Goal: Information Seeking & Learning: Check status

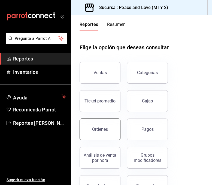
click at [97, 132] on div "Órdenes" at bounding box center [100, 129] width 16 height 5
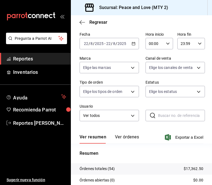
scroll to position [38, 0]
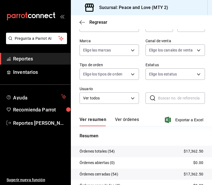
drag, startPoint x: 127, startPoint y: 83, endPoint x: 133, endPoint y: 82, distance: 5.5
click at [128, 83] on div "Fecha [DATE] [DATE] - [DATE] [DATE] Hora inicio 00:00 Hora inicio Hora fin 23:5…" at bounding box center [142, 61] width 124 height 98
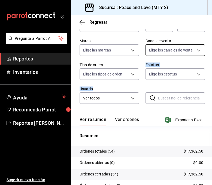
click at [167, 45] on body "Pregunta a Parrot AI Reportes Inventarios Ayuda Recomienda Parrot Reportes [PER…" at bounding box center [106, 92] width 212 height 185
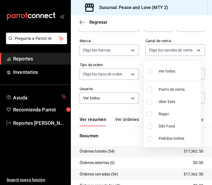
click at [168, 48] on div at bounding box center [106, 92] width 212 height 185
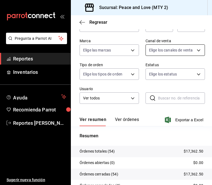
click at [178, 52] on body "Pregunta a Parrot AI Reportes Inventarios Ayuda Recomienda Parrot Reportes [PER…" at bounding box center [106, 92] width 212 height 185
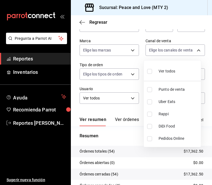
click at [153, 102] on label at bounding box center [150, 102] width 7 height 5
click at [152, 102] on input "checkbox" at bounding box center [149, 102] width 5 height 5
checkbox input "false"
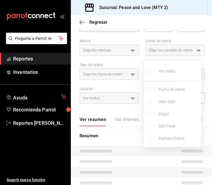
click at [150, 101] on ul "Ver todos Punto de venta Uber Eats Rappi DiDi Food Pedidos Online" at bounding box center [172, 104] width 57 height 86
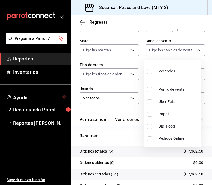
click at [150, 101] on input "checkbox" at bounding box center [149, 102] width 5 height 5
checkbox input "true"
click at [127, 111] on div at bounding box center [106, 92] width 212 height 185
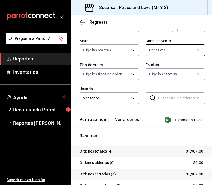
click at [161, 47] on body "Pregunta a Parrot AI Reportes Inventarios Ayuda Recomienda Parrot Reportes [PER…" at bounding box center [106, 92] width 212 height 185
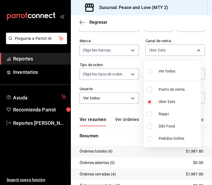
click at [149, 117] on li "Rappi" at bounding box center [172, 114] width 57 height 12
type input "UBER_EATS,RAPPI"
checkbox input "true"
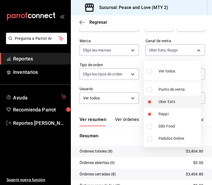
click at [151, 102] on input "checkbox" at bounding box center [149, 102] width 5 height 5
checkbox input "false"
type input "RAPPI"
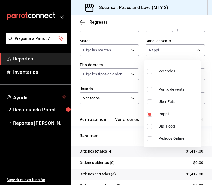
drag, startPoint x: 77, startPoint y: 55, endPoint x: 80, endPoint y: 51, distance: 5.0
click at [77, 55] on div at bounding box center [106, 92] width 212 height 185
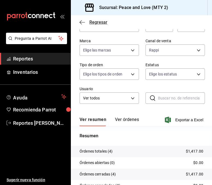
click at [91, 23] on span "Regresar" at bounding box center [98, 22] width 18 height 5
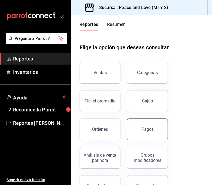
click at [149, 129] on div "Pagos" at bounding box center [148, 129] width 12 height 5
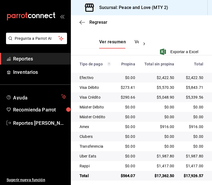
scroll to position [133, 0]
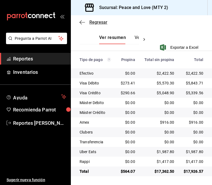
click at [99, 22] on span "Regresar" at bounding box center [98, 22] width 18 height 5
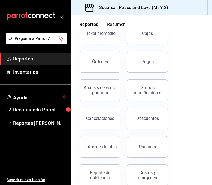
scroll to position [71, 0]
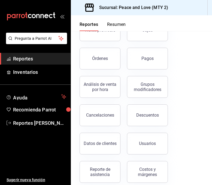
click at [96, 114] on div "Cancelaciones" at bounding box center [100, 115] width 28 height 5
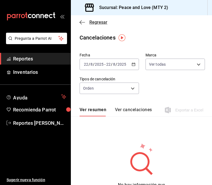
click at [96, 21] on span "Regresar" at bounding box center [98, 22] width 18 height 5
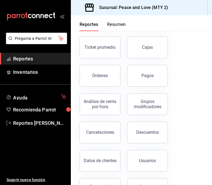
scroll to position [64, 0]
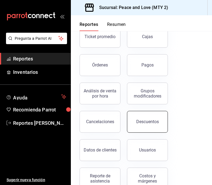
click at [153, 130] on button "Descuentos" at bounding box center [147, 122] width 41 height 22
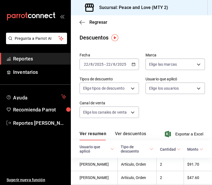
click at [128, 52] on div "Fecha [DATE] [DATE] - [DATE] [DATE] Marca Elige las marcas Tipos de descuento E…" at bounding box center [142, 87] width 124 height 74
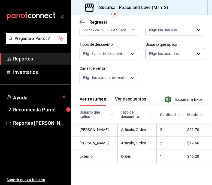
scroll to position [45, 0]
click at [205, 20] on div "Regresar" at bounding box center [141, 22] width 141 height 14
